Goal: Task Accomplishment & Management: Use online tool/utility

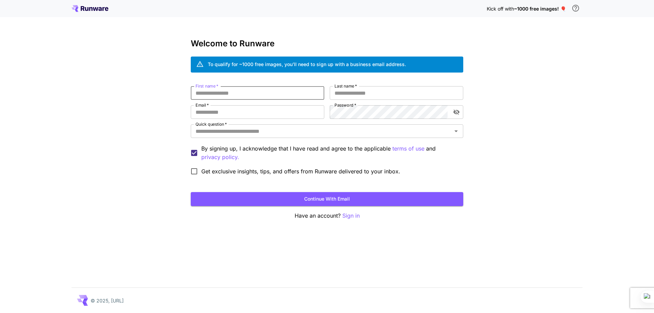
click at [235, 89] on input "First name   *" at bounding box center [258, 93] width 134 height 14
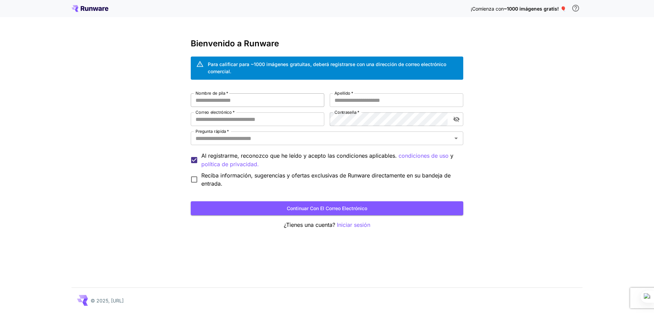
click at [241, 101] on input "Nombre de pila   *" at bounding box center [258, 100] width 134 height 14
type input "*"
type input "*********"
type input "**"
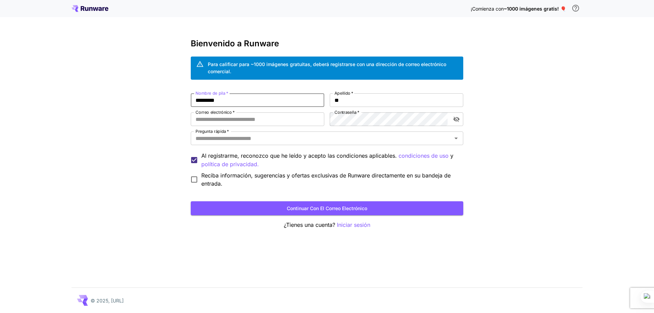
drag, startPoint x: 241, startPoint y: 101, endPoint x: 171, endPoint y: 95, distance: 70.1
click at [171, 95] on div "¡Comienza con ~1000 imágenes gratis! 🎈 Bienvenido a Runware Para calificar para…" at bounding box center [327, 156] width 654 height 313
type input "*****"
type input "*"
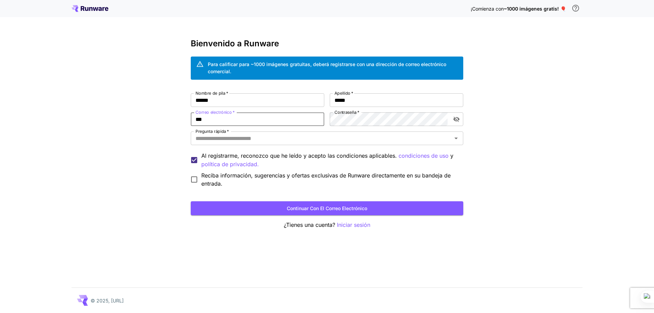
type input "**********"
click at [253, 139] on input "Pregunta rápida   *" at bounding box center [321, 139] width 257 height 10
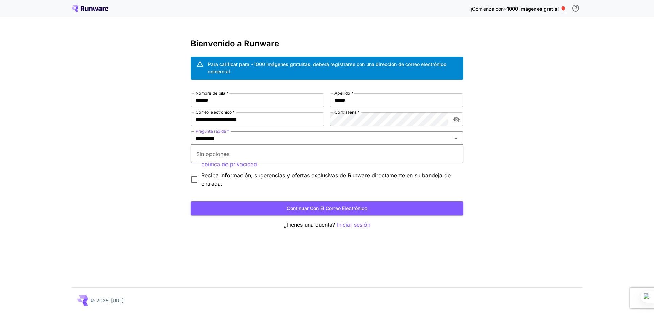
type input "*********"
click at [110, 151] on div "**********" at bounding box center [327, 156] width 654 height 313
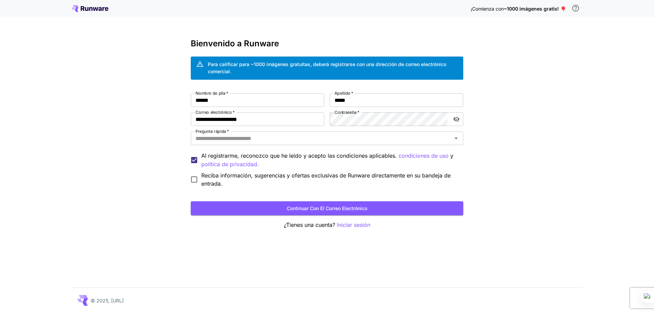
click at [220, 134] on label "Pregunta rápida   *" at bounding box center [212, 131] width 33 height 6
click at [220, 134] on input "Pregunta rápida   *" at bounding box center [321, 139] width 257 height 10
click at [220, 138] on input "Pregunta rápida   *" at bounding box center [321, 139] width 257 height 10
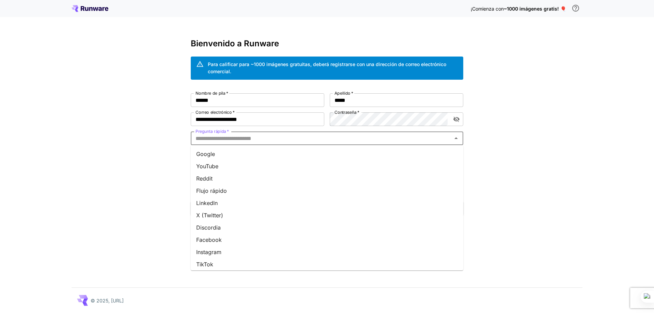
click at [209, 168] on font "YouTube" at bounding box center [207, 166] width 22 height 7
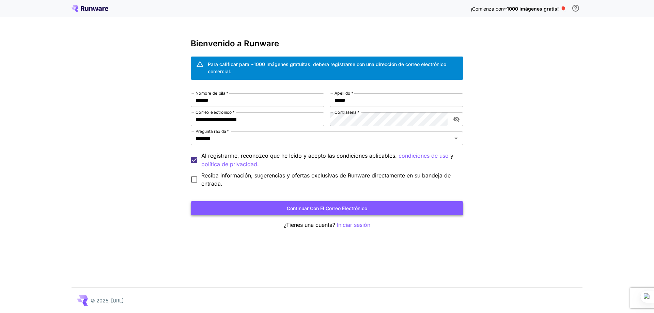
click at [248, 205] on button "Continuar con el correo electrónico" at bounding box center [327, 208] width 273 height 14
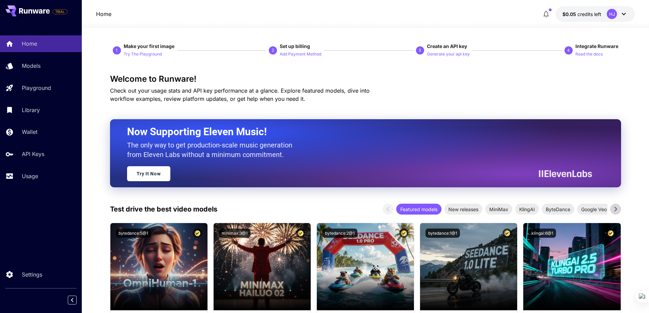
click at [613, 17] on div "HJ" at bounding box center [612, 14] width 10 height 10
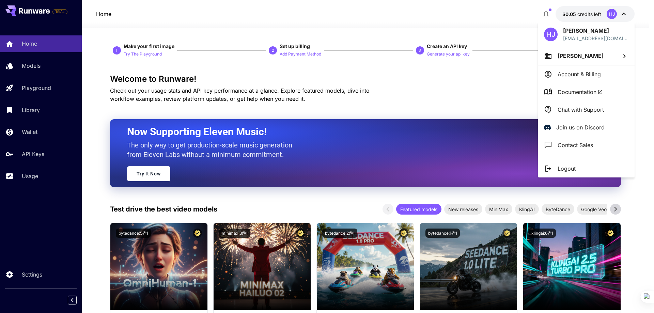
click at [613, 17] on div at bounding box center [327, 156] width 654 height 313
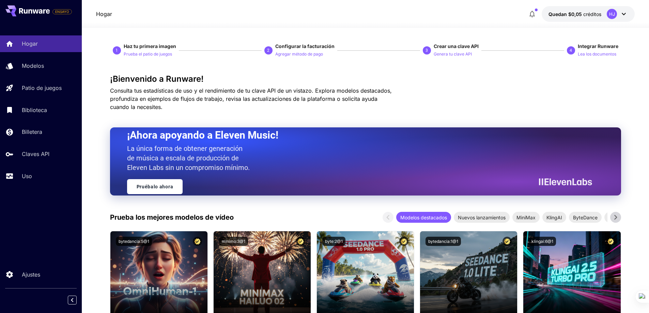
click at [485, 89] on div "¡Bienvenido a Runware! Consulta tus estadísticas de uso y el rendimiento de tu …" at bounding box center [365, 92] width 511 height 37
click at [590, 17] on font "créditos" at bounding box center [592, 14] width 18 height 6
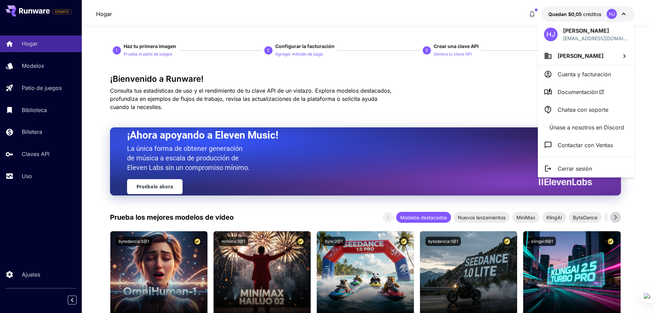
click at [610, 14] on div at bounding box center [327, 156] width 654 height 313
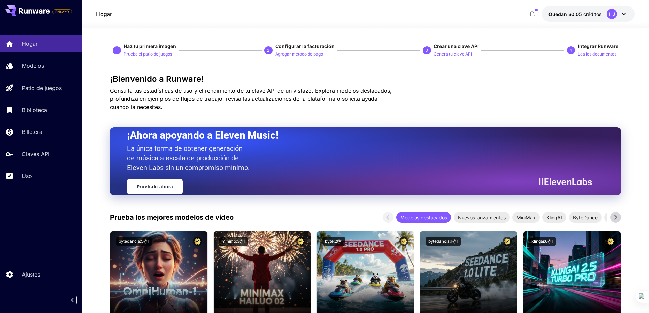
click at [611, 14] on font "HJ" at bounding box center [612, 13] width 6 height 5
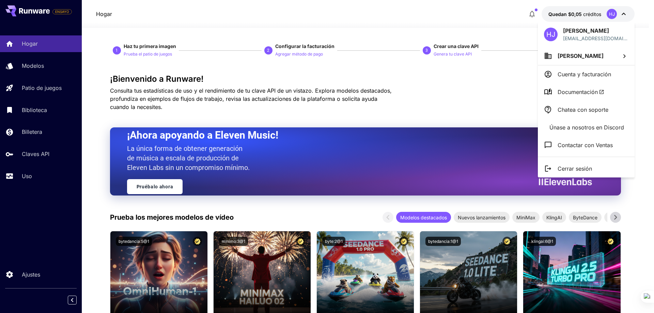
click at [611, 14] on div at bounding box center [327, 156] width 654 height 313
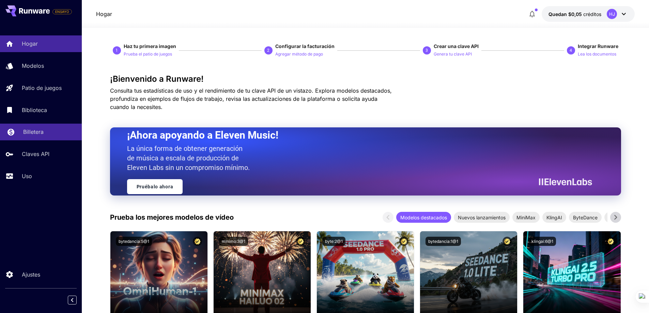
click at [43, 135] on font "Billetera" at bounding box center [33, 131] width 20 height 7
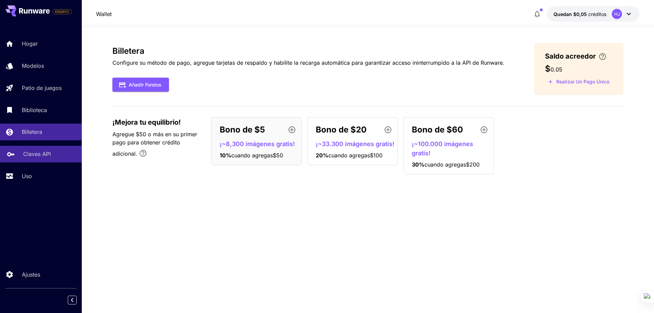
click at [48, 156] on font "Claves API" at bounding box center [37, 154] width 28 height 7
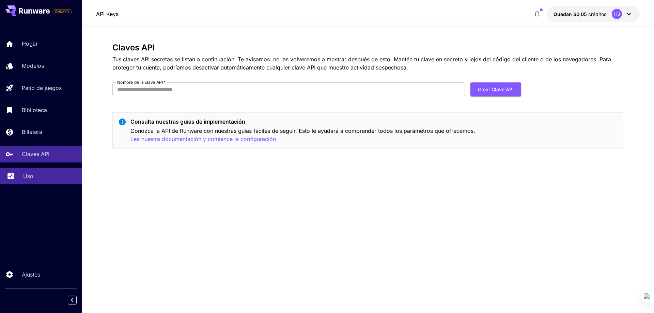
click at [39, 173] on div "Uso" at bounding box center [49, 176] width 53 height 8
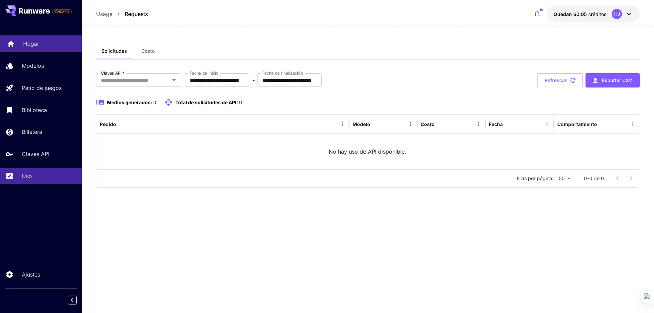
click at [36, 44] on font "Hogar" at bounding box center [31, 43] width 16 height 7
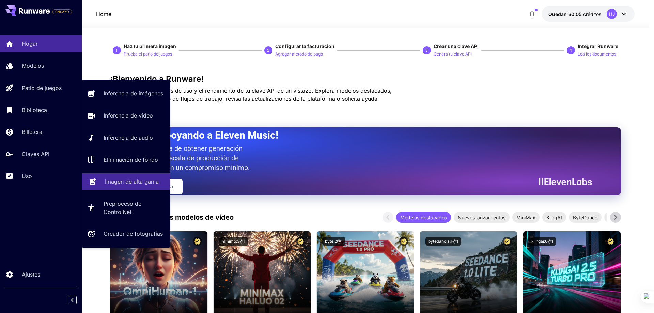
click at [128, 182] on font "Imagen de alta gama" at bounding box center [132, 181] width 54 height 7
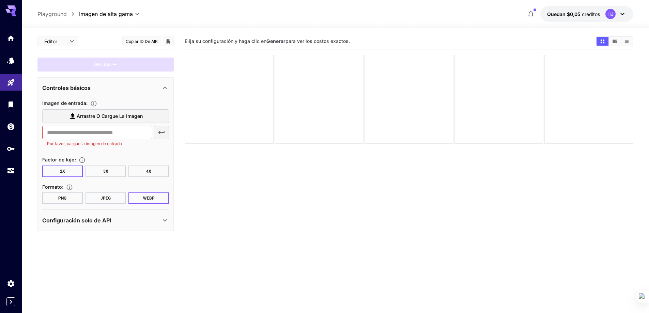
click at [105, 112] on span "Arrastre o cargue la imagen" at bounding box center [110, 116] width 66 height 9
click at [0, 0] on input "Arrastre o cargue la imagen" at bounding box center [0, 0] width 0 height 0
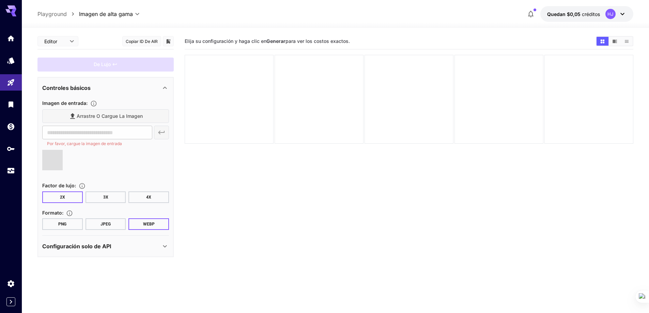
type input "**********"
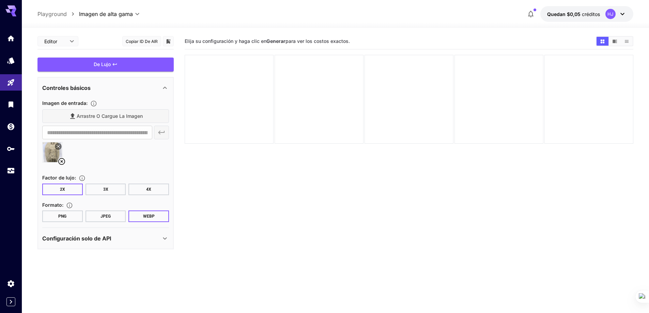
click at [148, 188] on font "4X" at bounding box center [148, 189] width 5 height 5
click at [160, 130] on div "**********" at bounding box center [105, 133] width 127 height 14
click at [189, 185] on section "Elija su configuración y haga clic en Generar para ver los costos exactos." at bounding box center [409, 189] width 449 height 313
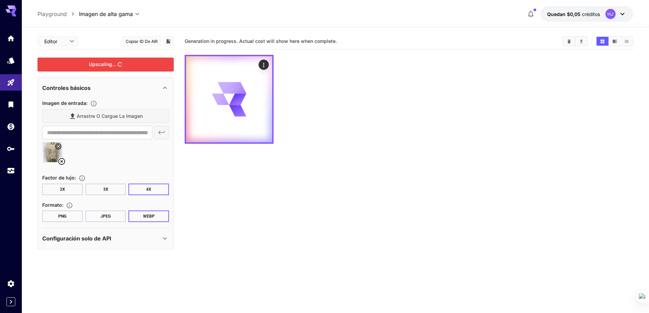
click at [117, 70] on div "Upscaling..." at bounding box center [105, 65] width 136 height 14
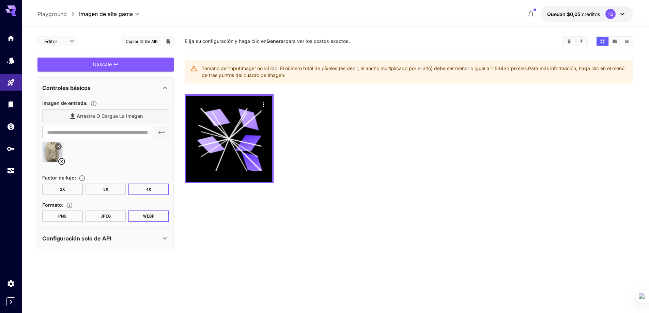
click at [100, 190] on button "3X" at bounding box center [106, 190] width 41 height 12
click at [57, 193] on button "2X" at bounding box center [62, 190] width 41 height 12
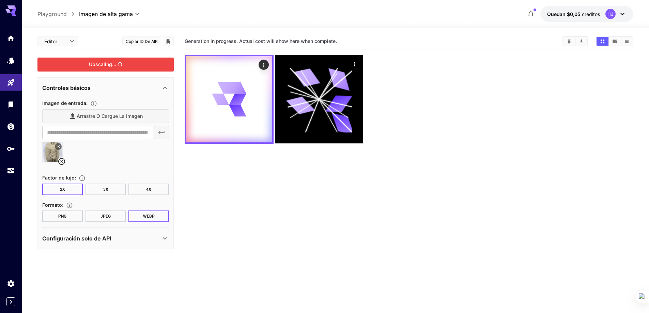
click at [133, 63] on div "Upscaling..." at bounding box center [105, 65] width 136 height 14
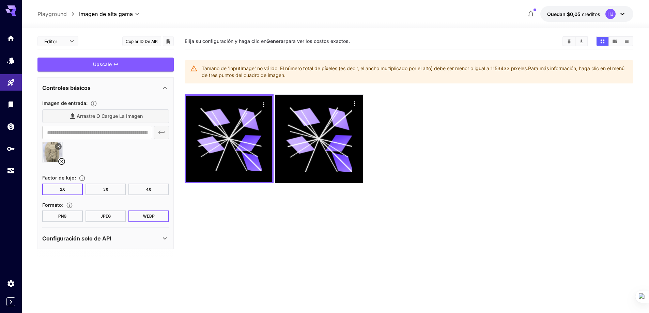
click at [59, 218] on font "PNG" at bounding box center [62, 216] width 8 height 5
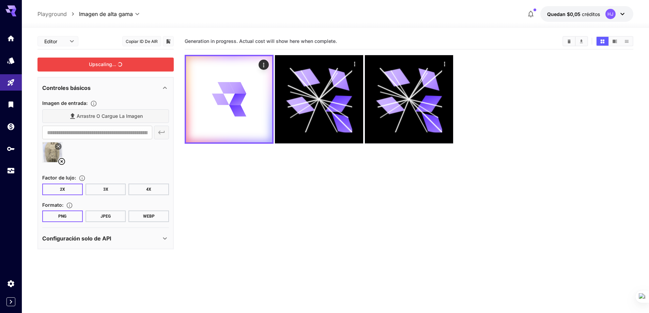
click at [112, 67] on div "Upscaling..." at bounding box center [105, 65] width 136 height 14
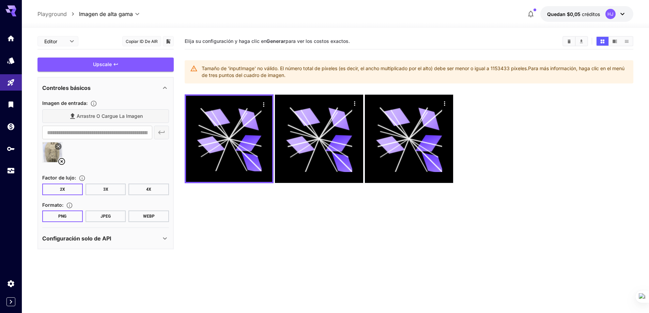
click at [64, 163] on icon at bounding box center [61, 161] width 7 height 7
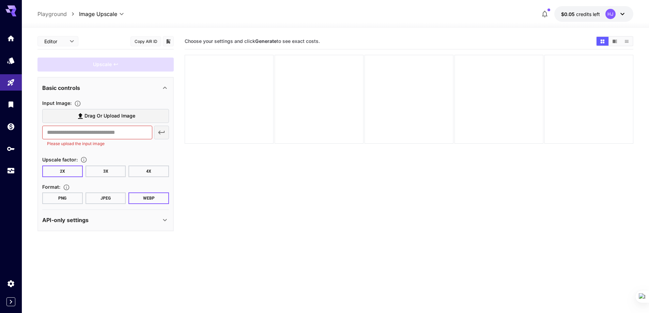
drag, startPoint x: 67, startPoint y: 97, endPoint x: 73, endPoint y: 105, distance: 9.5
click at [67, 98] on div "Input Image : Drag or upload image ​ Please upload the input image Upscale fact…" at bounding box center [105, 150] width 127 height 108
click at [103, 118] on div "Specifies the input image to be processed." at bounding box center [78, 120] width 102 height 17
click at [147, 117] on label "Drag or upload image" at bounding box center [105, 116] width 127 height 14
click at [0, 0] on input "Drag or upload image" at bounding box center [0, 0] width 0 height 0
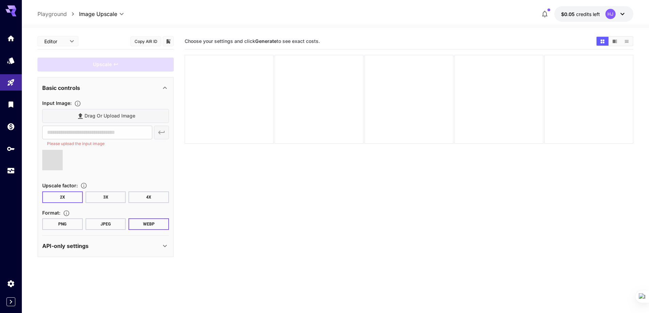
type input "**********"
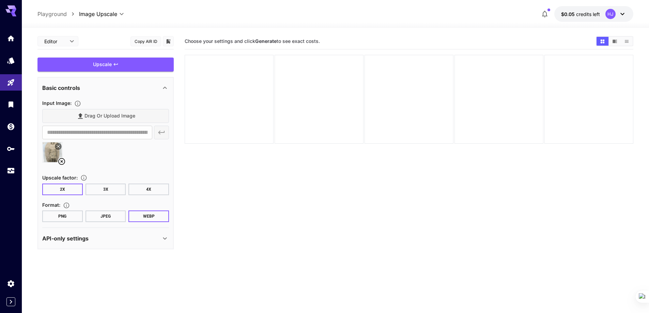
click at [164, 186] on button "4X" at bounding box center [148, 190] width 41 height 12
drag, startPoint x: 63, startPoint y: 219, endPoint x: 116, endPoint y: 154, distance: 83.1
click at [63, 219] on button "PNG" at bounding box center [62, 217] width 41 height 12
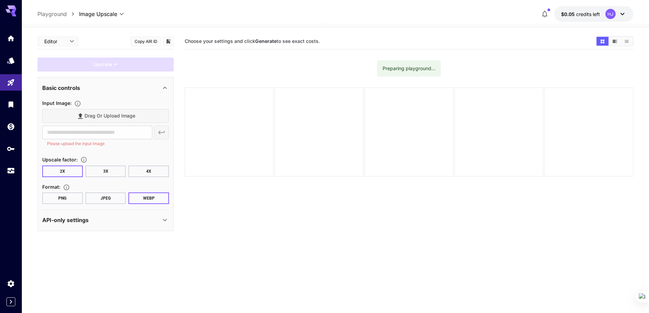
click at [245, 274] on section "Choose your settings and click Generate to see exact costs. Preparing playgroun…" at bounding box center [409, 189] width 449 height 313
click at [131, 117] on span "Drag or upload image" at bounding box center [110, 116] width 51 height 9
click at [0, 0] on input "Drag or upload image" at bounding box center [0, 0] width 0 height 0
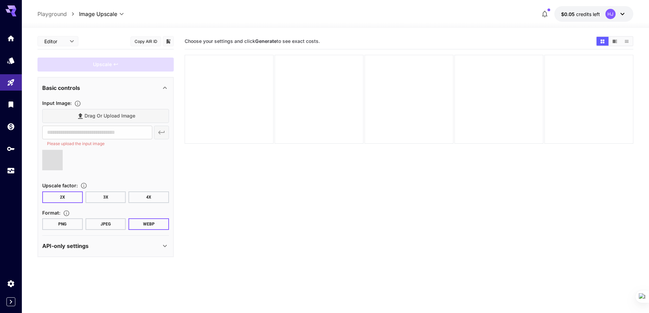
type input "**********"
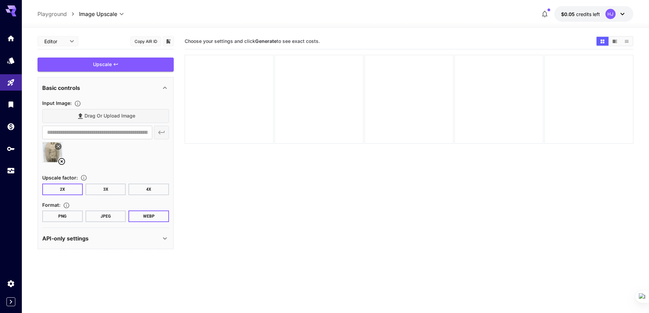
click at [74, 217] on button "PNG" at bounding box center [62, 217] width 41 height 12
click at [127, 71] on div "Upscale" at bounding box center [105, 65] width 136 height 14
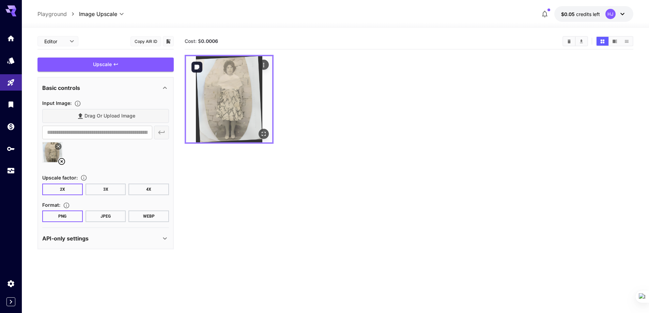
click at [231, 85] on img at bounding box center [229, 99] width 86 height 86
click at [264, 134] on icon "Open in fullscreen" at bounding box center [263, 134] width 7 height 7
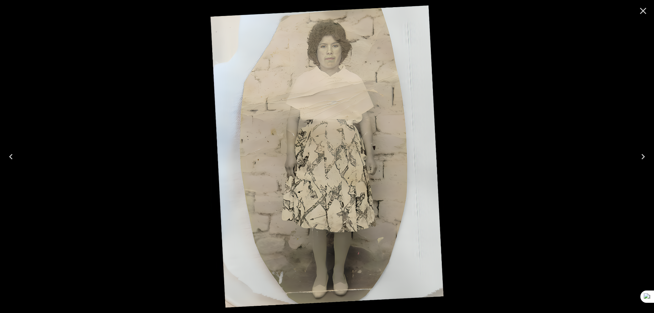
click at [335, 50] on img at bounding box center [327, 156] width 233 height 302
